Goal: Information Seeking & Learning: Learn about a topic

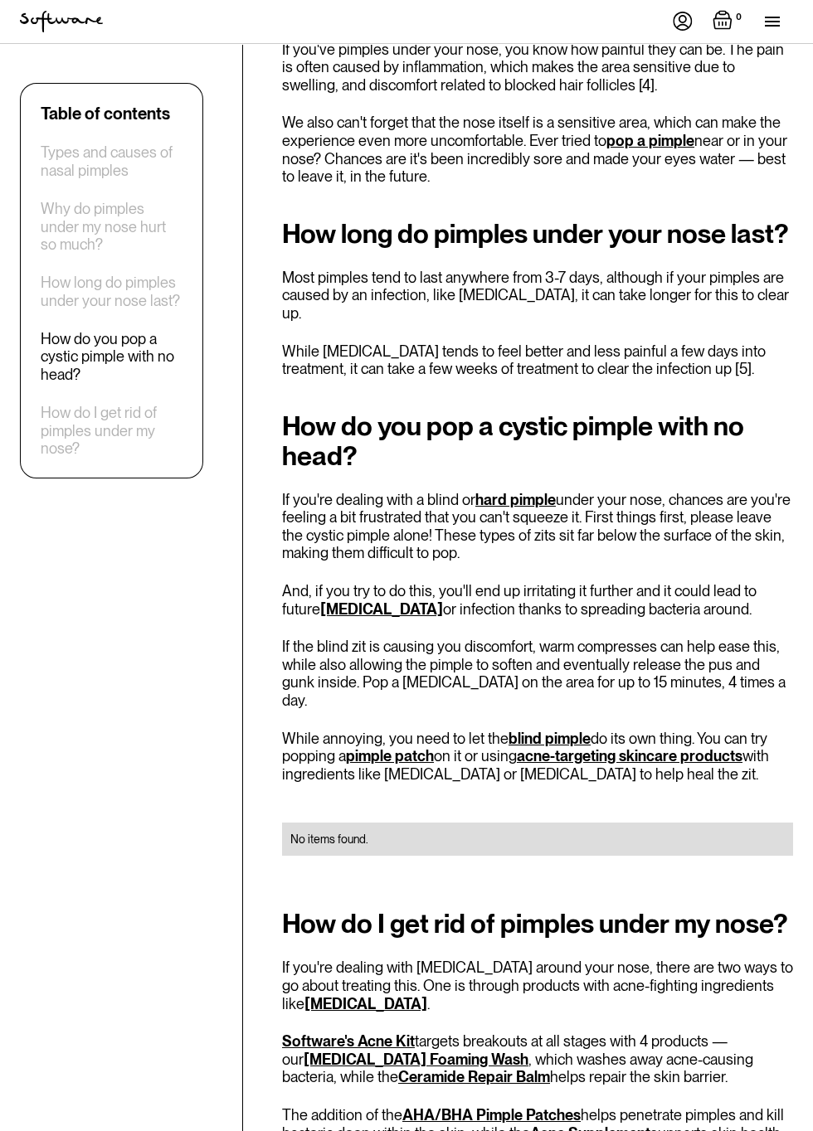
scroll to position [2013, 0]
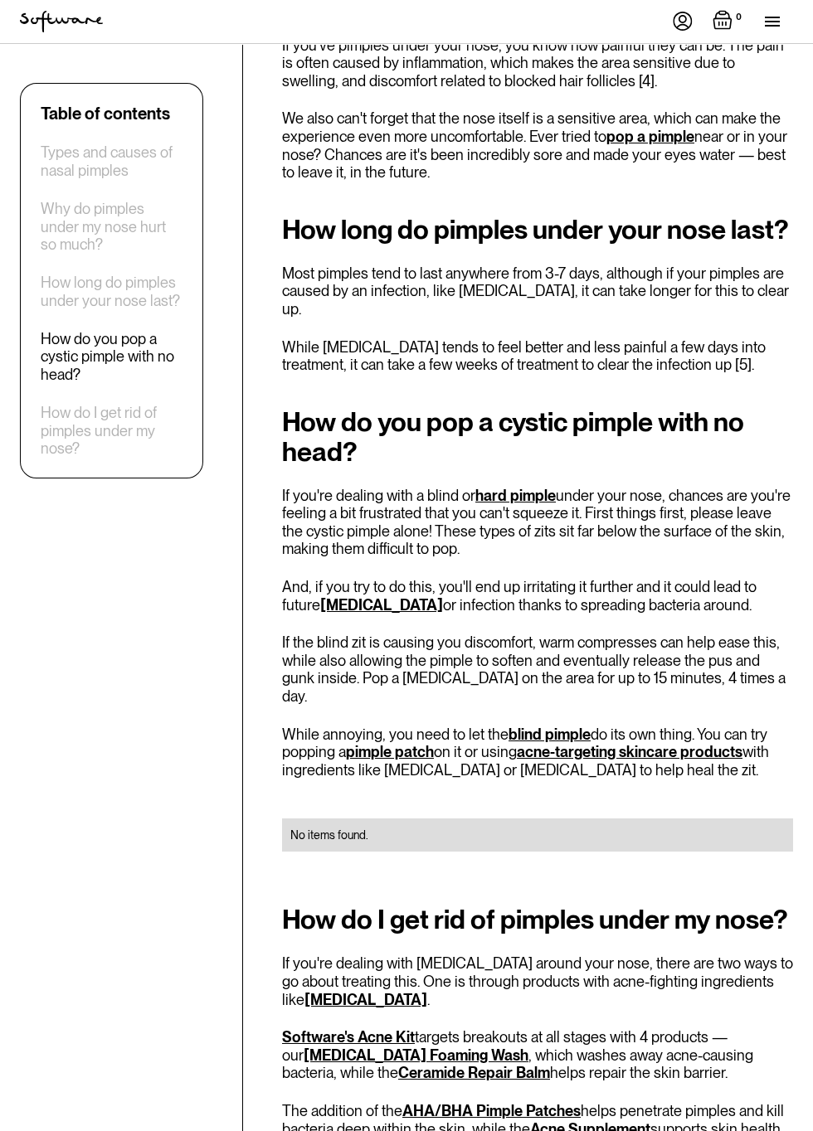
click at [809, 1091] on div "Table of contents Types and causes of nasal pimples Why do pimples under my nos…" at bounding box center [406, 552] width 813 height 3757
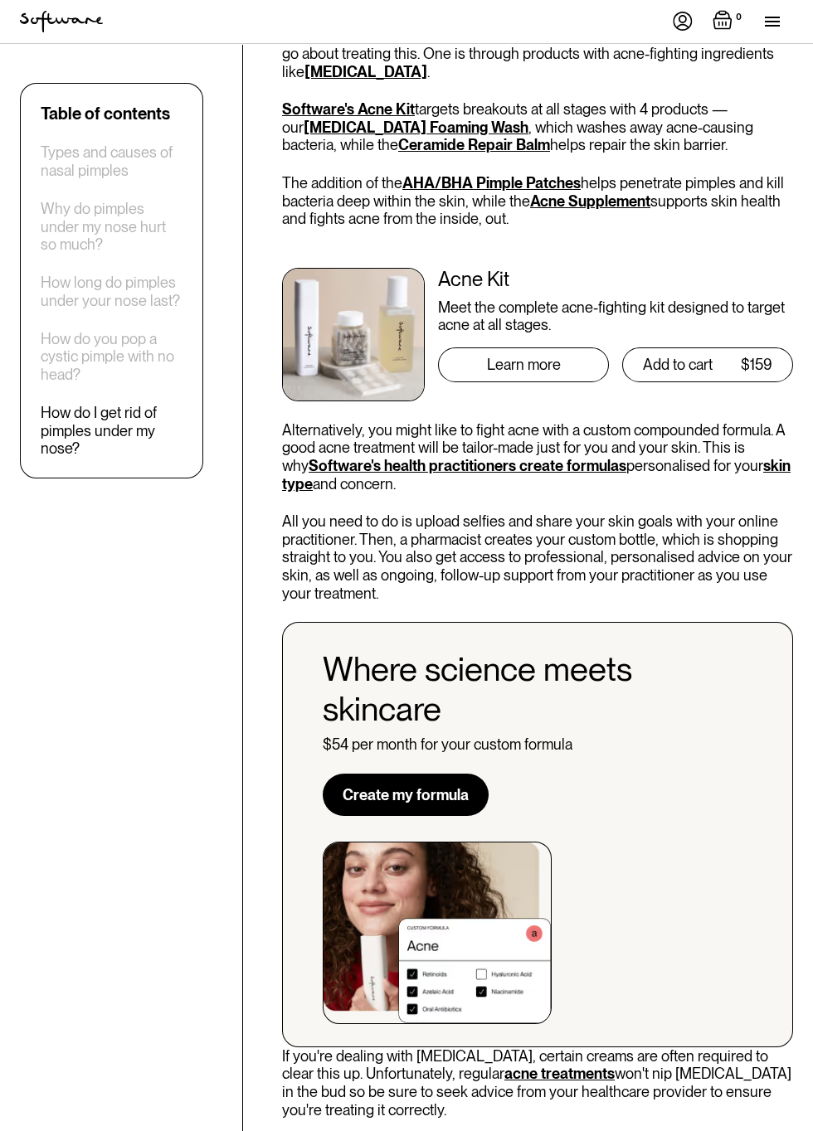
scroll to position [2942, 0]
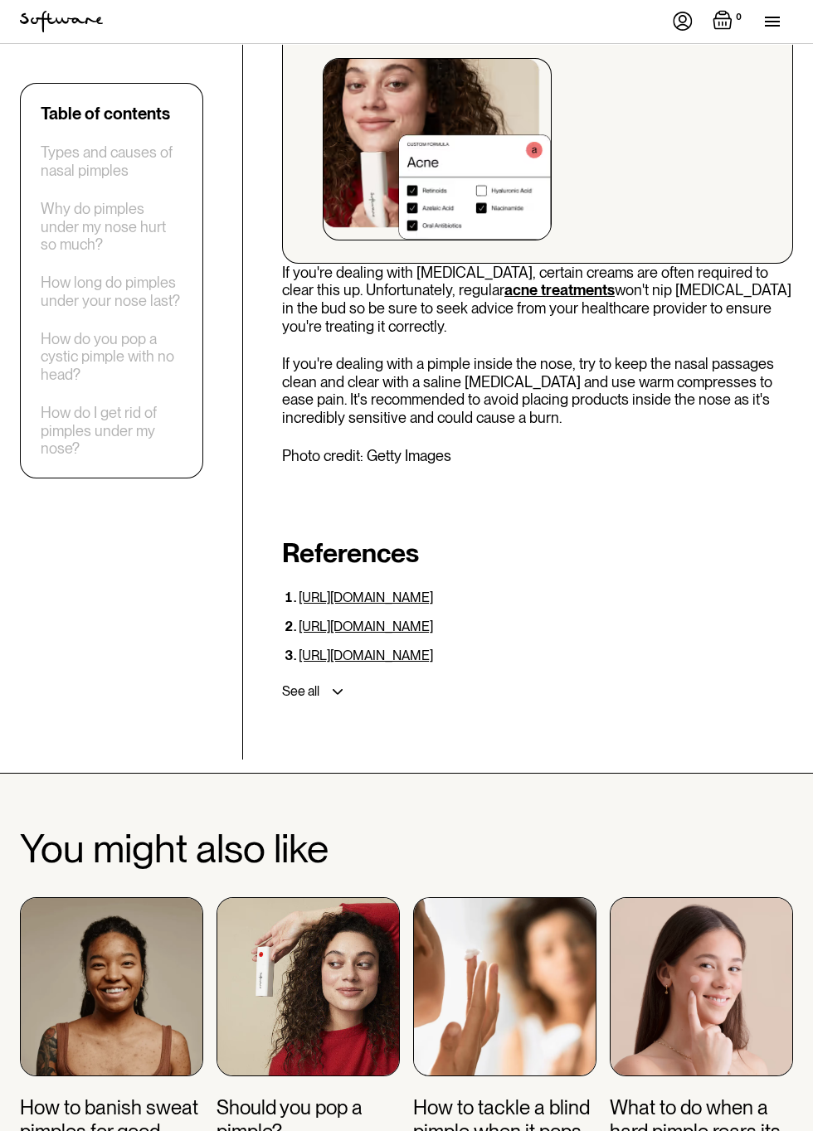
scroll to position [3727, 0]
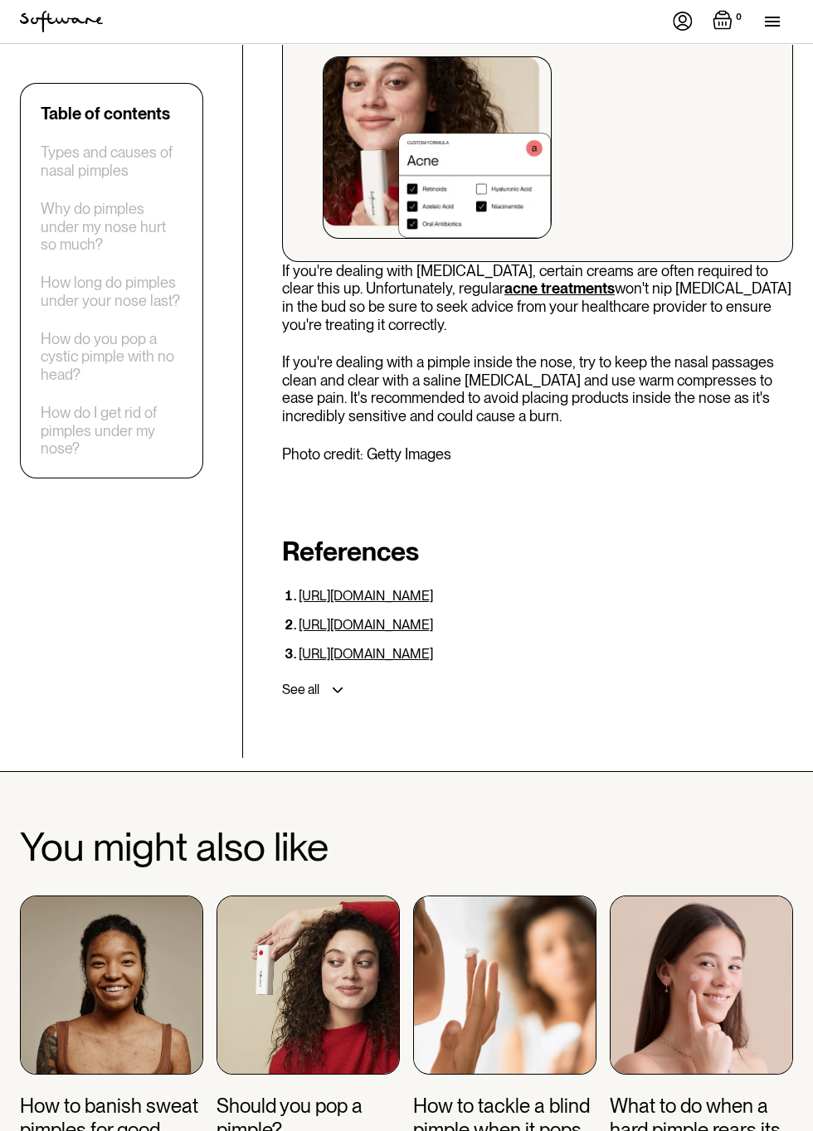
click at [313, 940] on img at bounding box center [307, 985] width 183 height 179
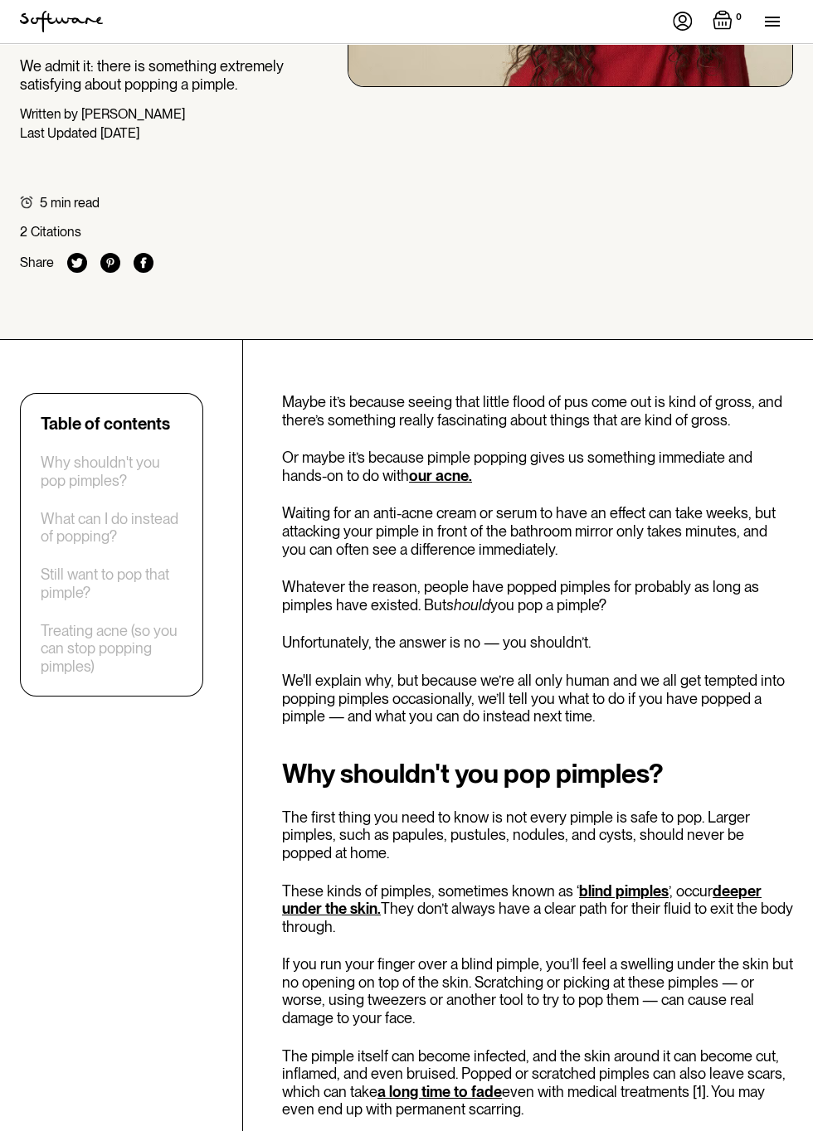
scroll to position [260, 0]
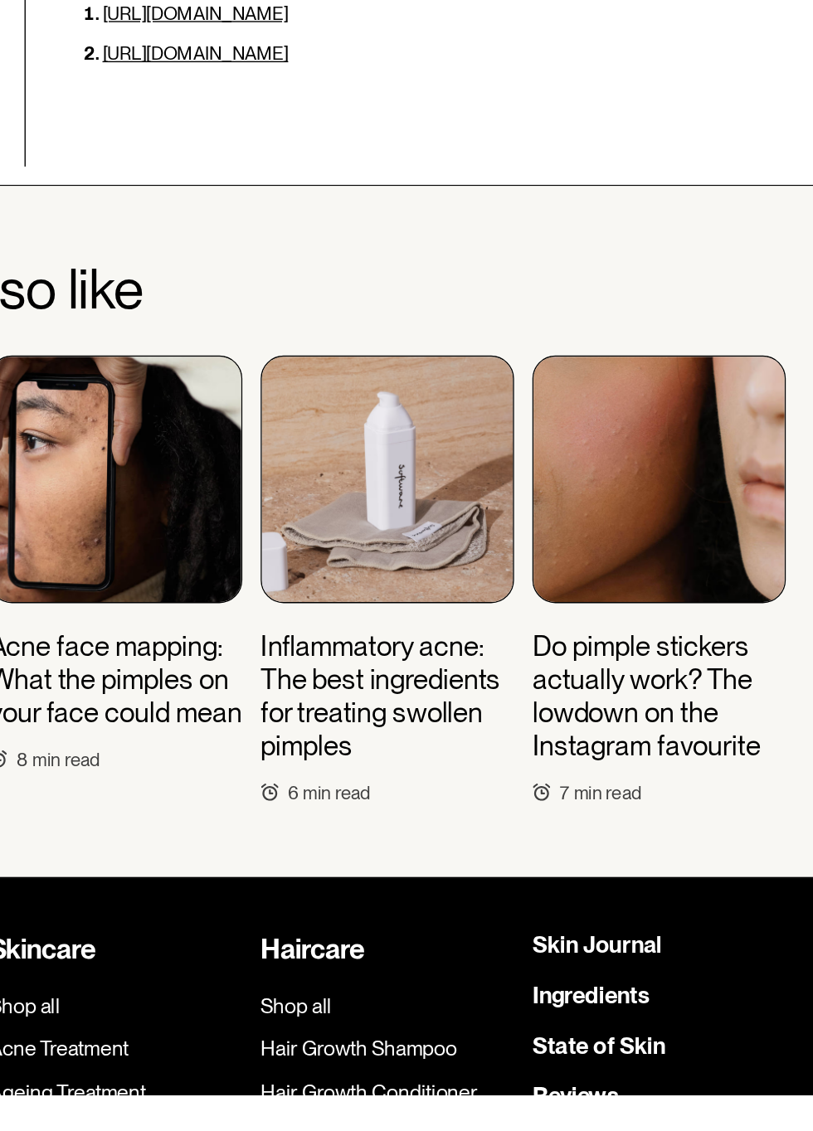
scroll to position [3957, 0]
